Goal: Task Accomplishment & Management: Manage account settings

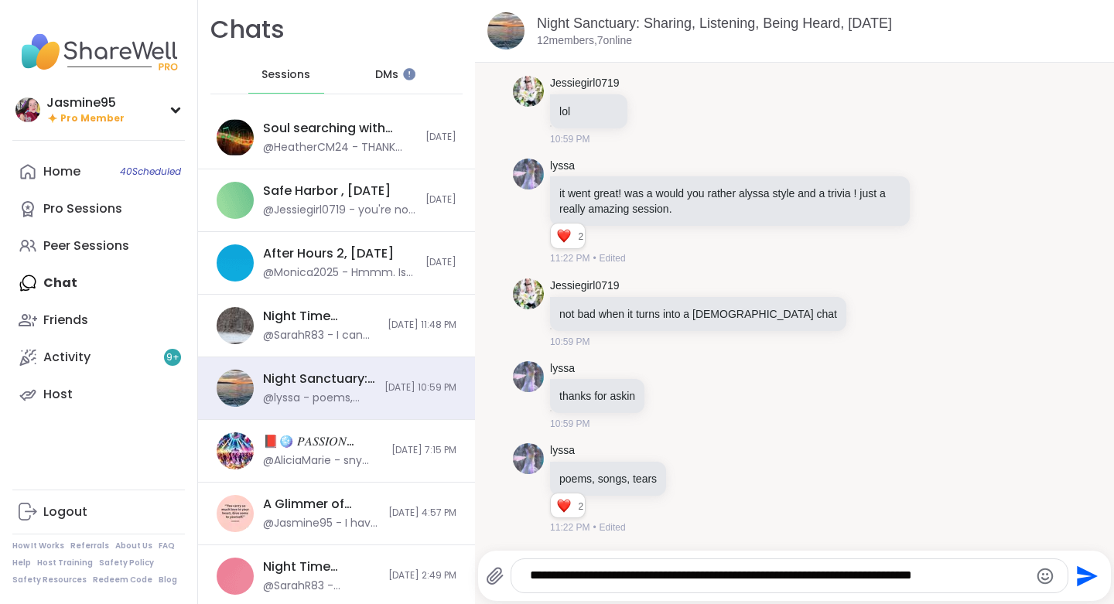
click at [101, 72] on img at bounding box center [98, 52] width 173 height 54
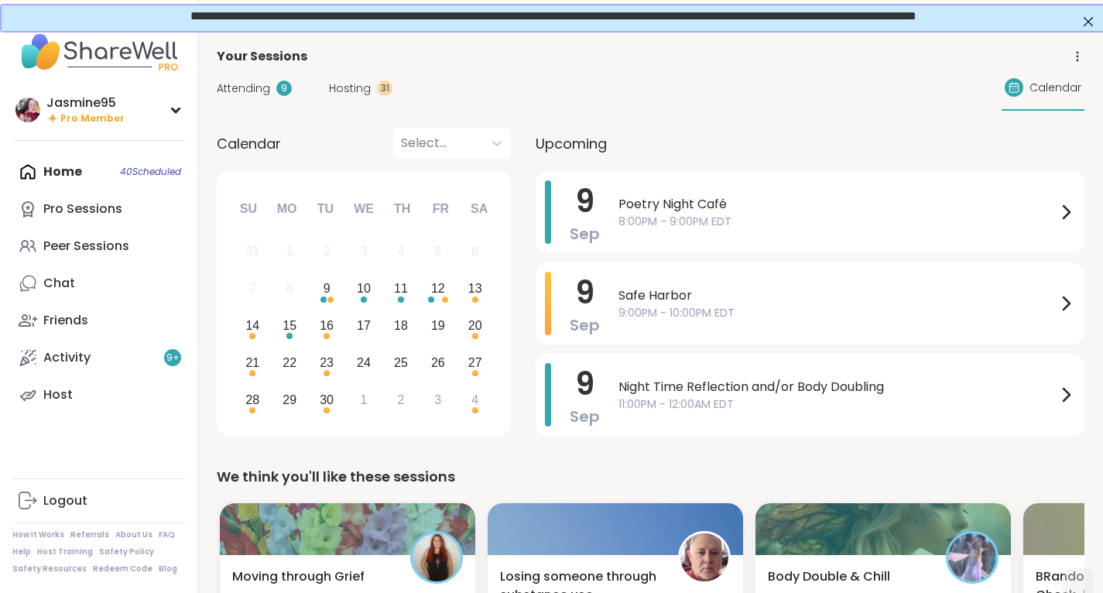
click at [122, 117] on div "Jasmine95 Pro Member" at bounding box center [98, 109] width 173 height 36
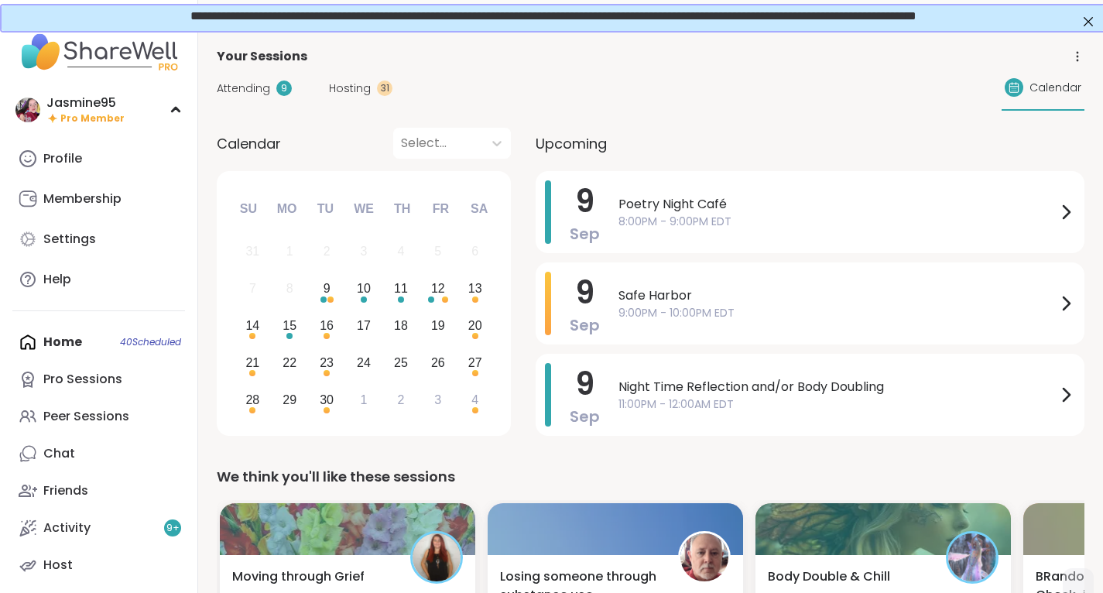
click at [75, 166] on div "Profile" at bounding box center [62, 158] width 39 height 17
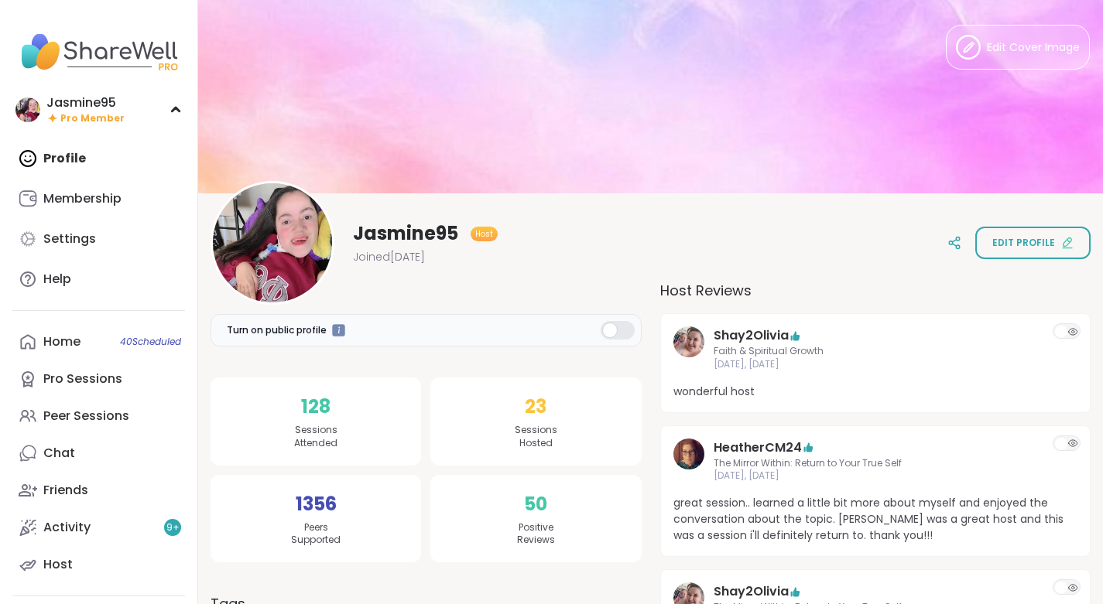
click at [59, 248] on link "Settings" at bounding box center [98, 239] width 173 height 37
select select "**"
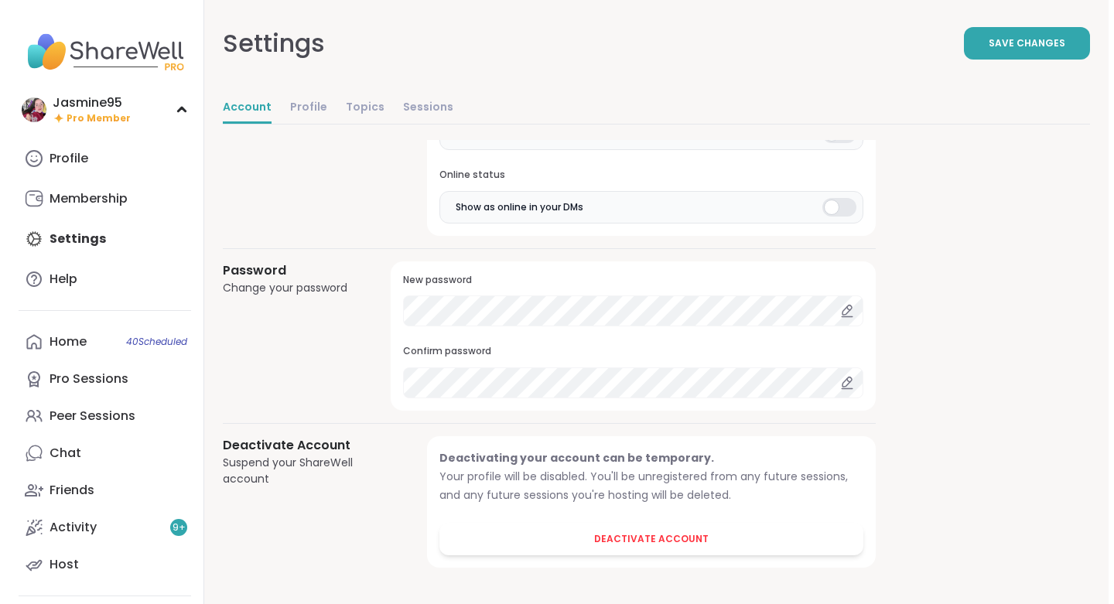
scroll to position [1286, 0]
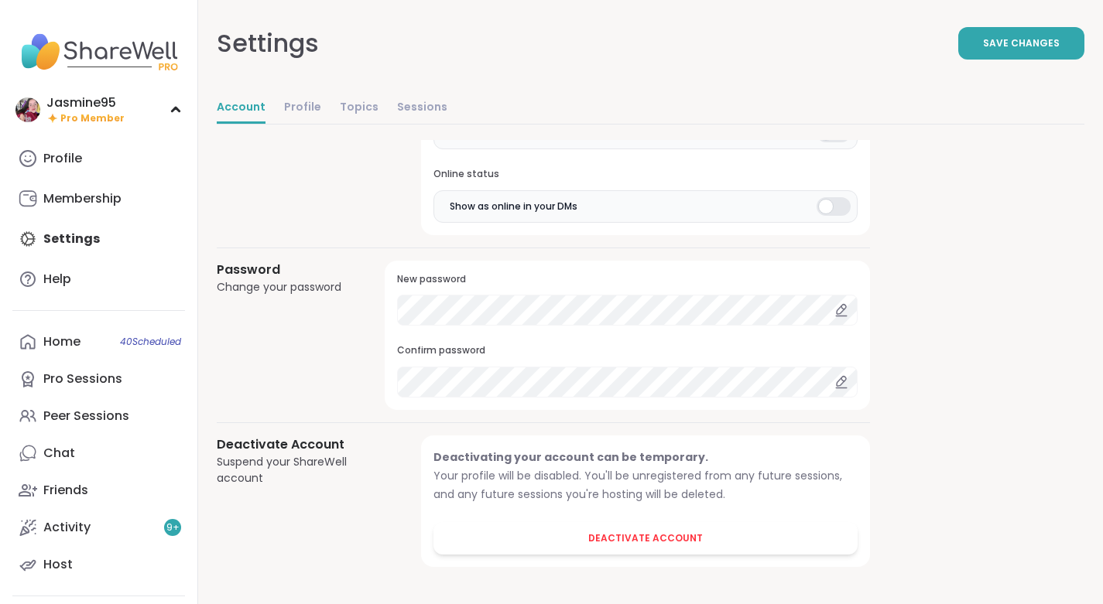
click at [703, 539] on span "Deactivate Account" at bounding box center [645, 539] width 115 height 14
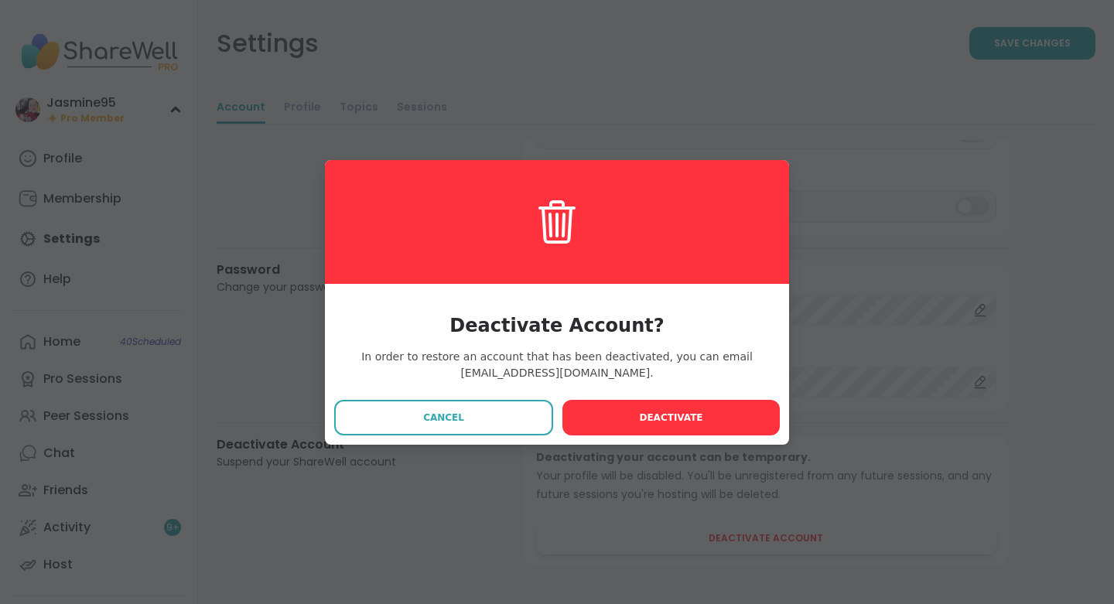
click at [673, 427] on button "Deactivate" at bounding box center [671, 418] width 217 height 36
click at [683, 420] on span "Deactivate" at bounding box center [670, 418] width 63 height 14
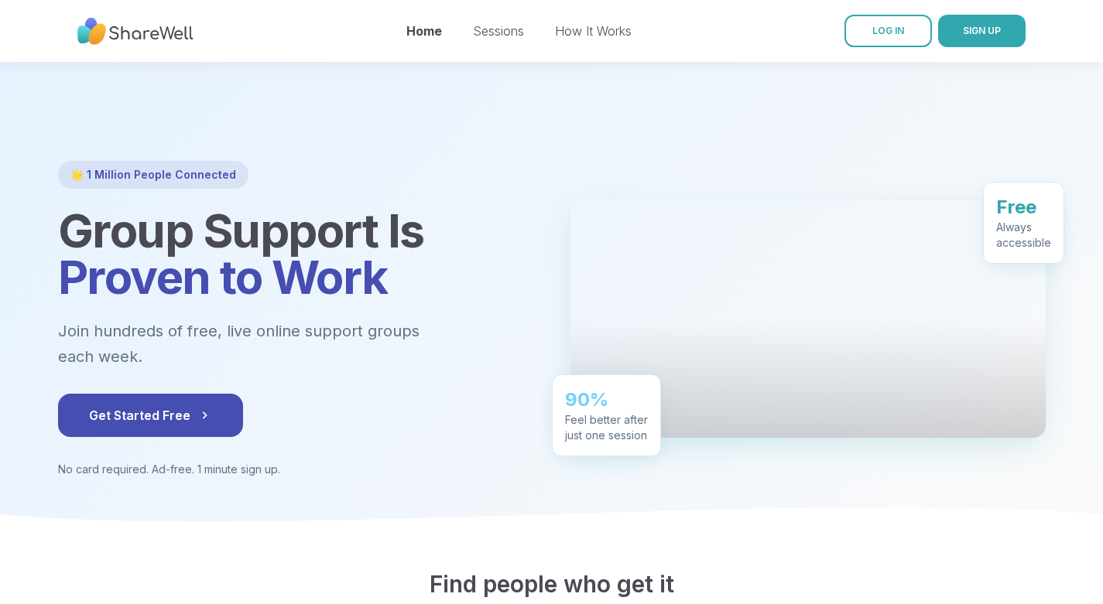
click at [684, 419] on div at bounding box center [807, 319] width 475 height 238
